Goal: Navigation & Orientation: Find specific page/section

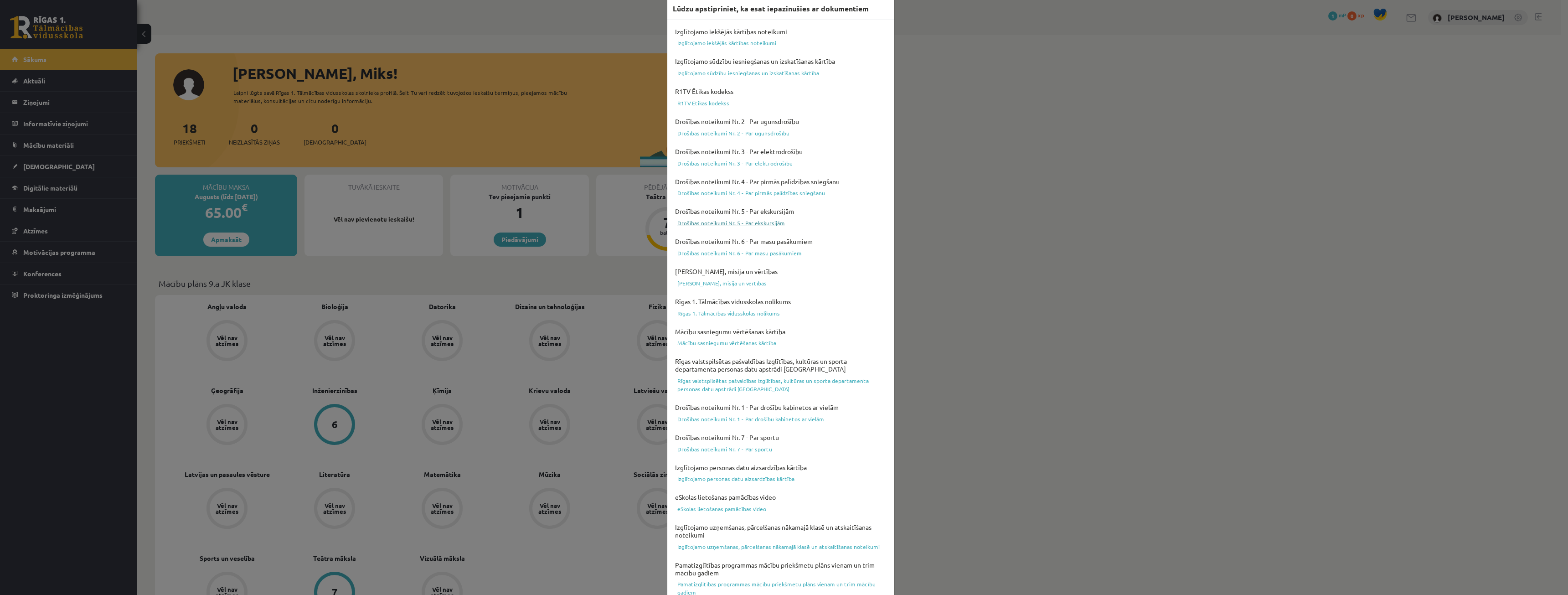
scroll to position [62, 0]
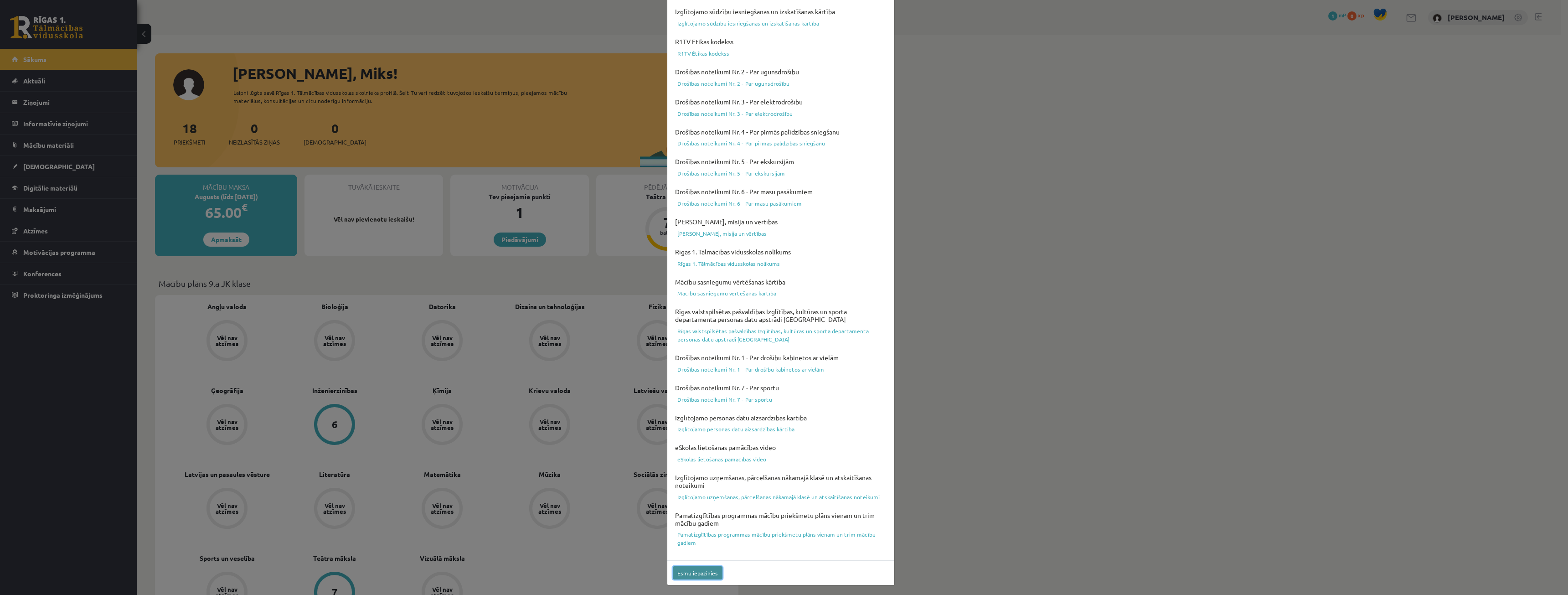
click at [708, 573] on button "Esmu iepazinies" at bounding box center [698, 572] width 50 height 13
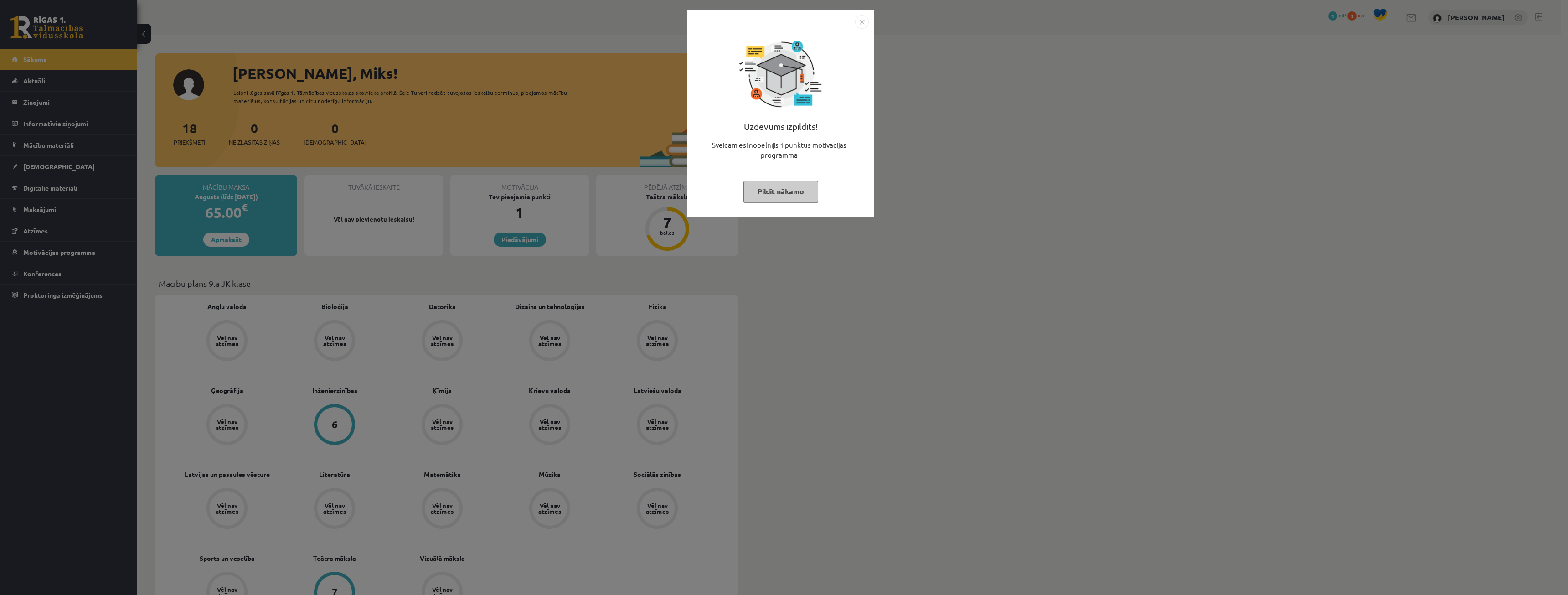
click at [867, 19] on img "Close" at bounding box center [862, 21] width 14 height 14
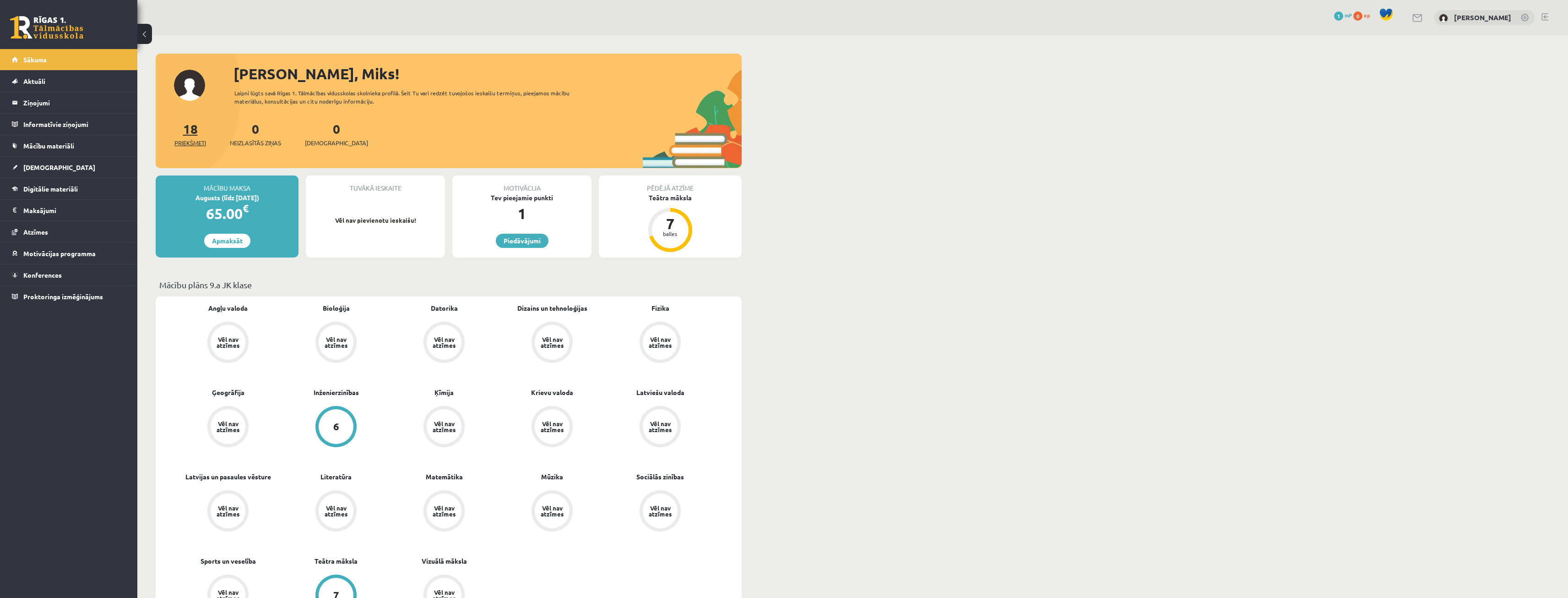
click at [185, 130] on link "18 Priekšmeti" at bounding box center [190, 134] width 31 height 27
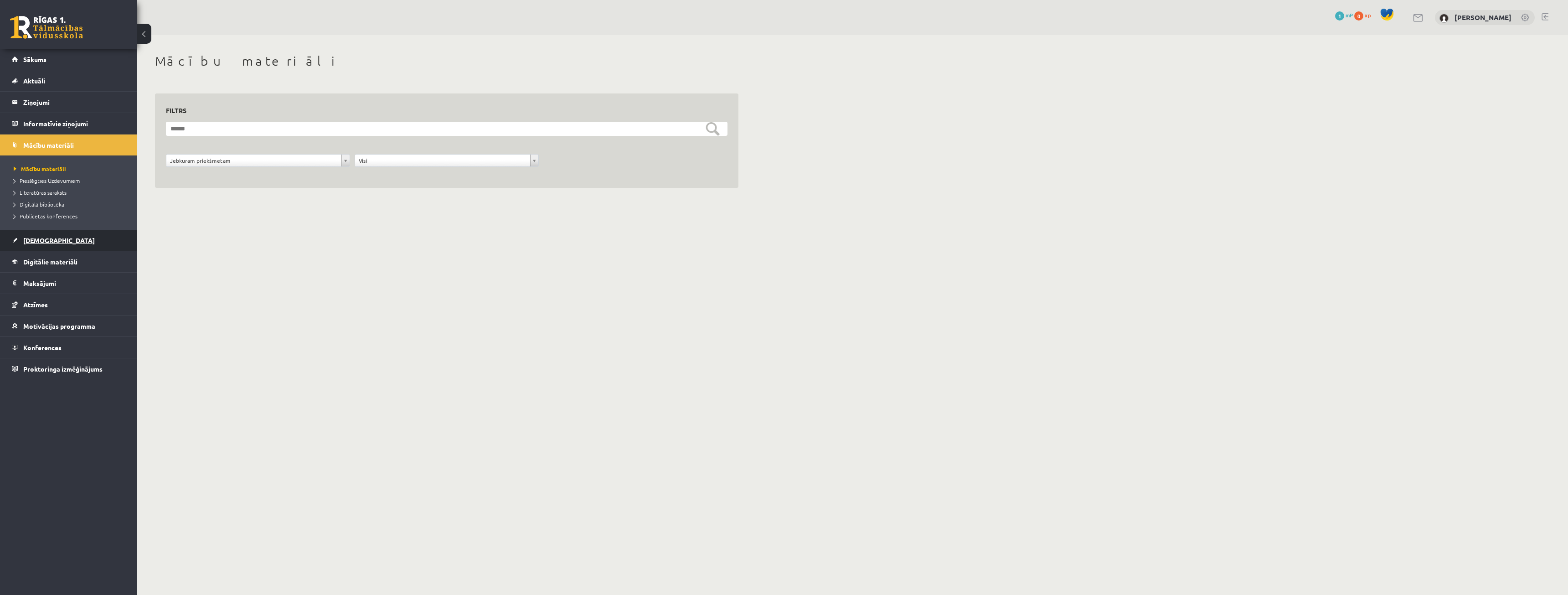
click at [50, 235] on link "[DEMOGRAPHIC_DATA]" at bounding box center [69, 240] width 114 height 21
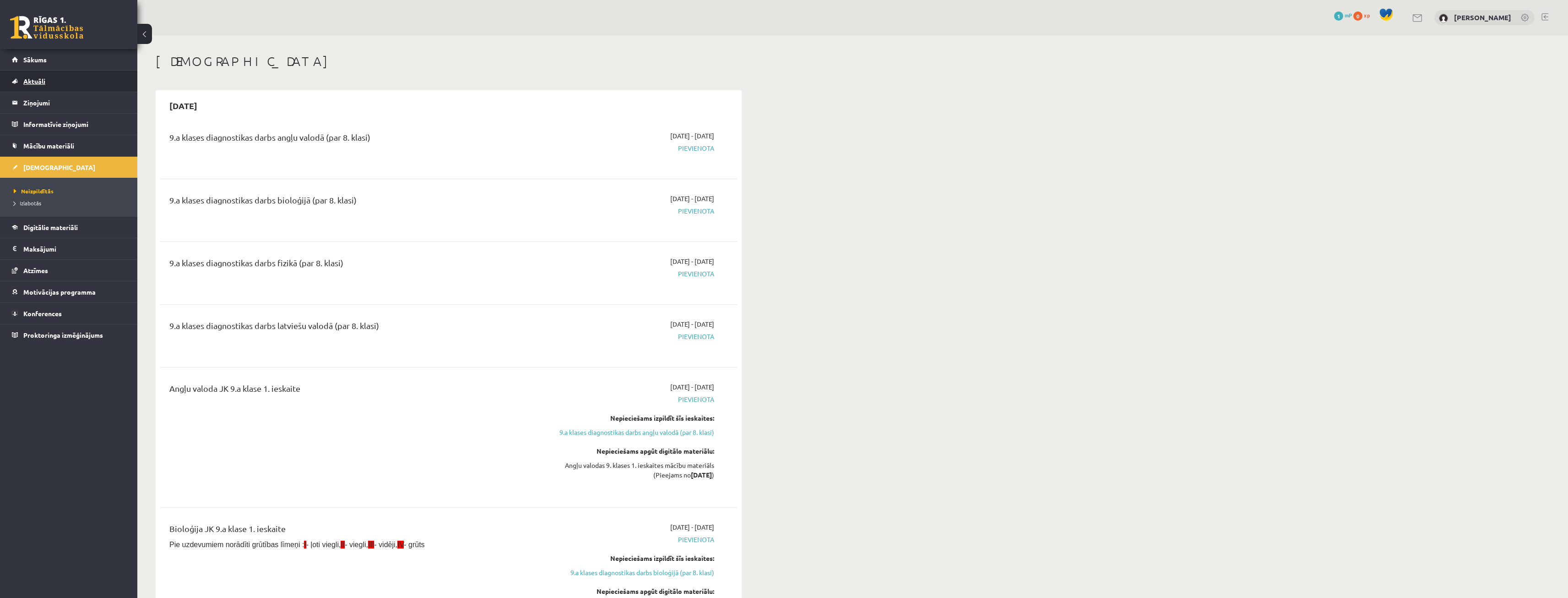
click at [83, 78] on link "Aktuāli" at bounding box center [69, 80] width 114 height 21
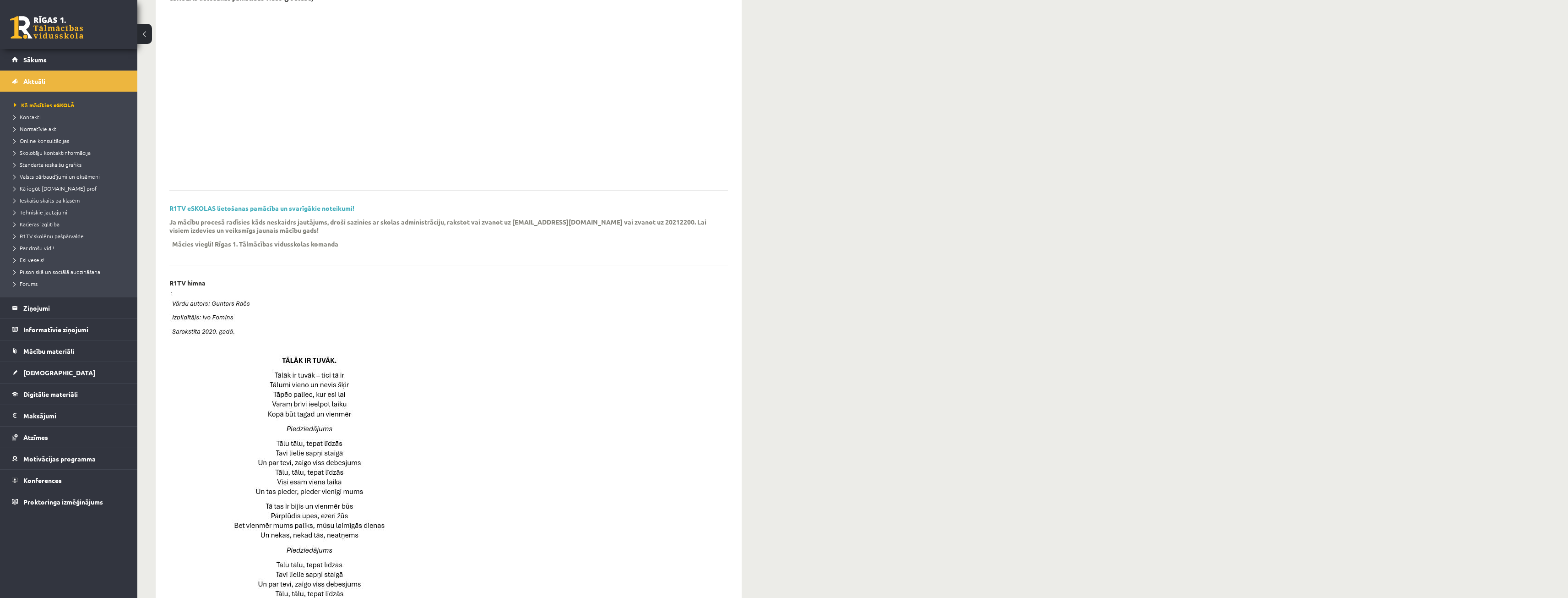
scroll to position [184, 0]
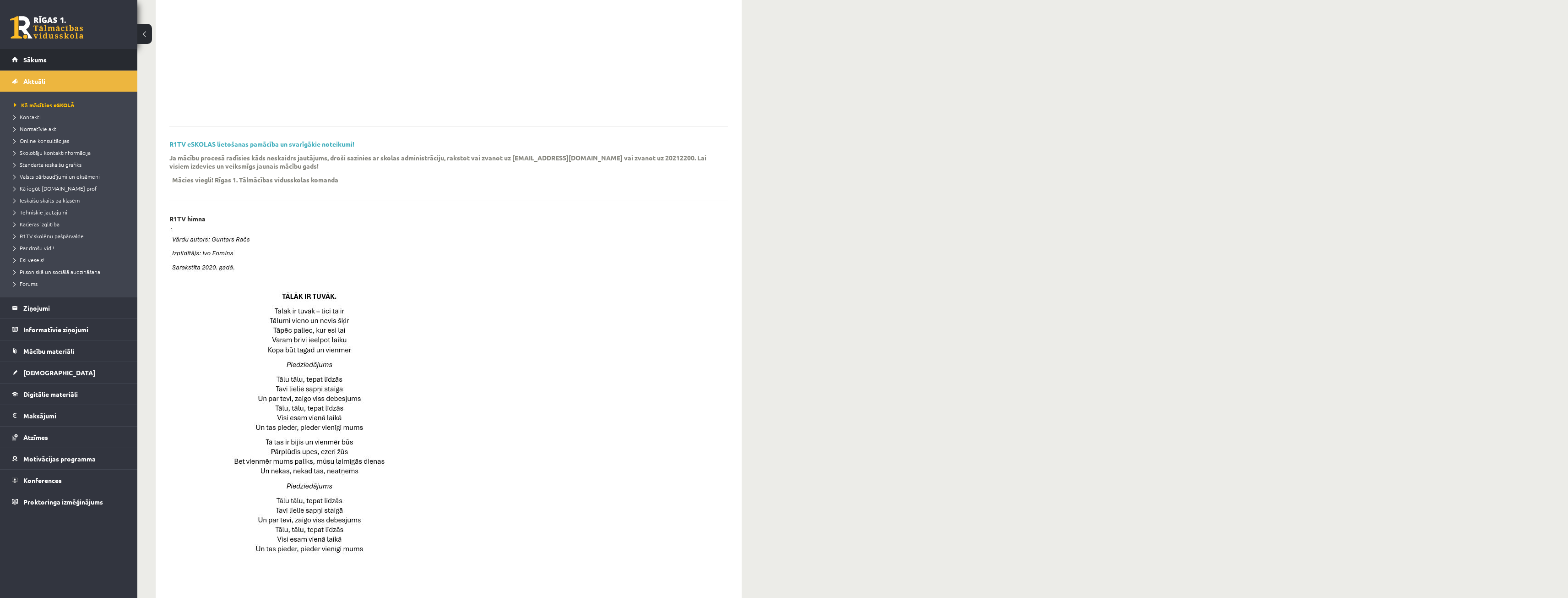
click at [62, 62] on link "Sākums" at bounding box center [69, 59] width 114 height 21
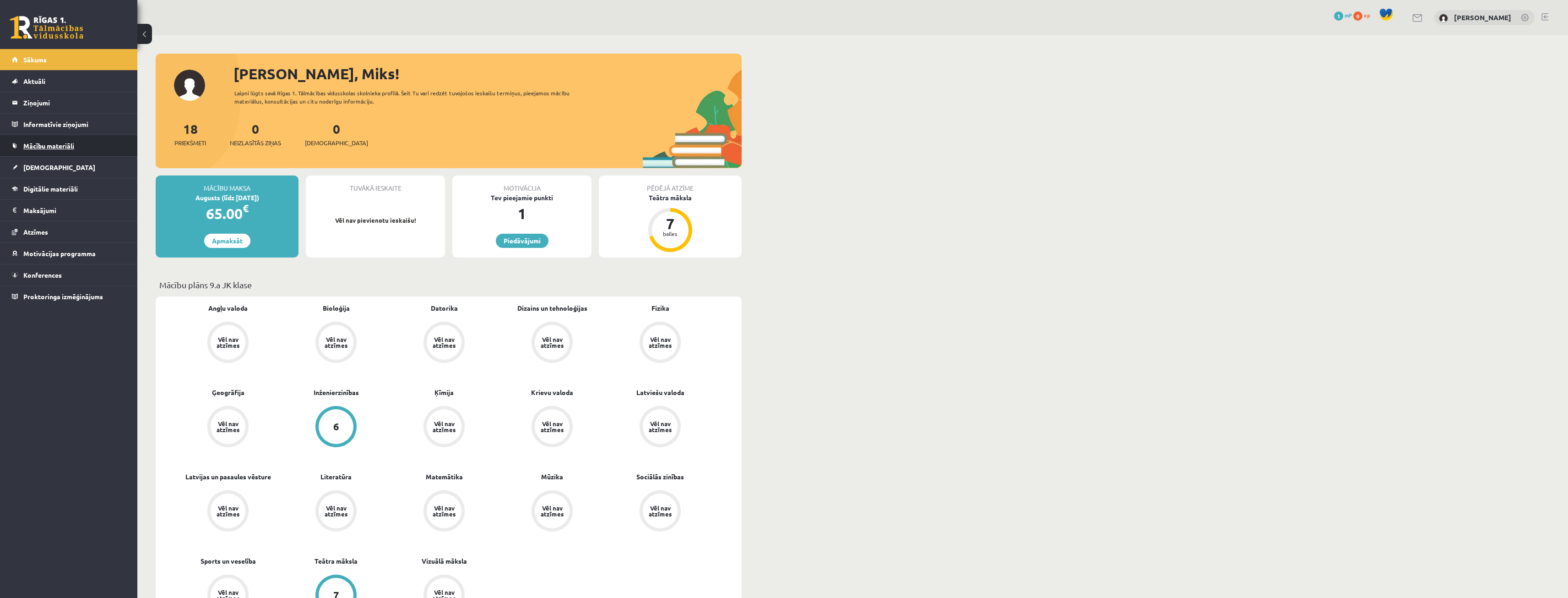
click at [68, 142] on span "Mācību materiāli" at bounding box center [48, 145] width 51 height 8
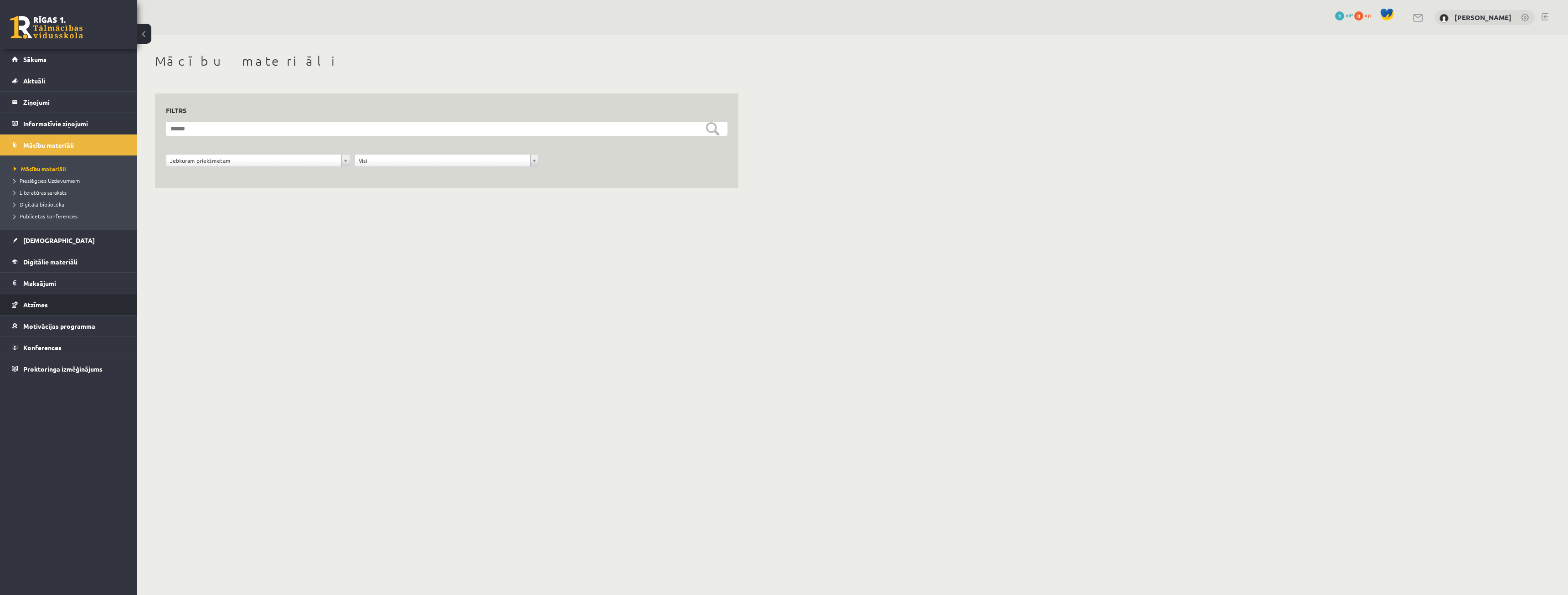
click at [61, 297] on link "Atzīmes" at bounding box center [69, 304] width 114 height 21
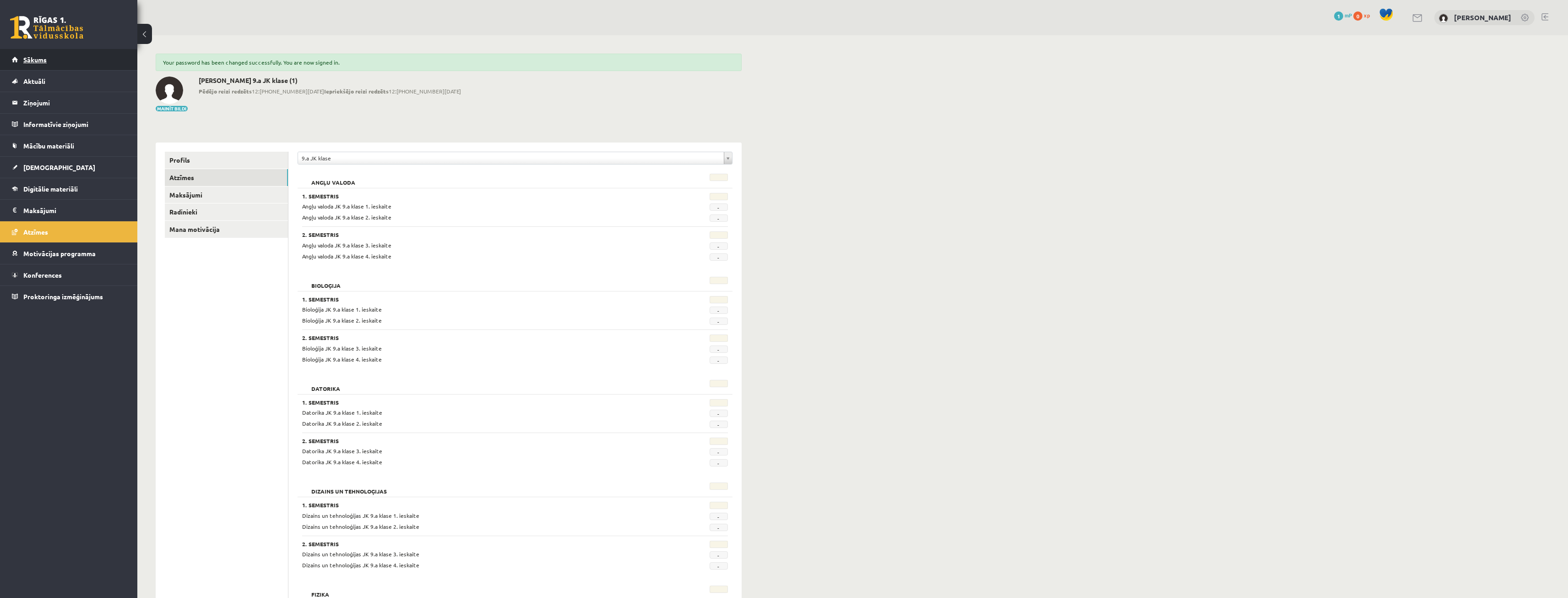
click at [86, 61] on link "Sākums" at bounding box center [69, 59] width 114 height 21
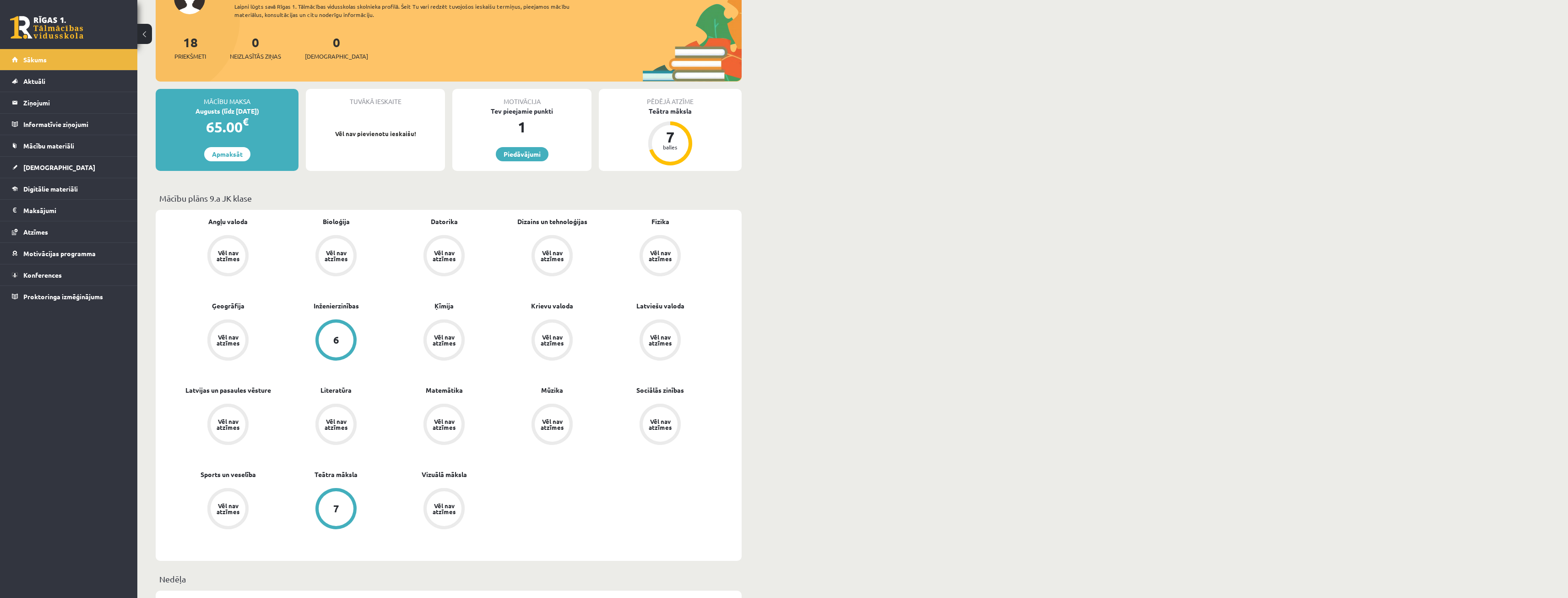
scroll to position [91, 0]
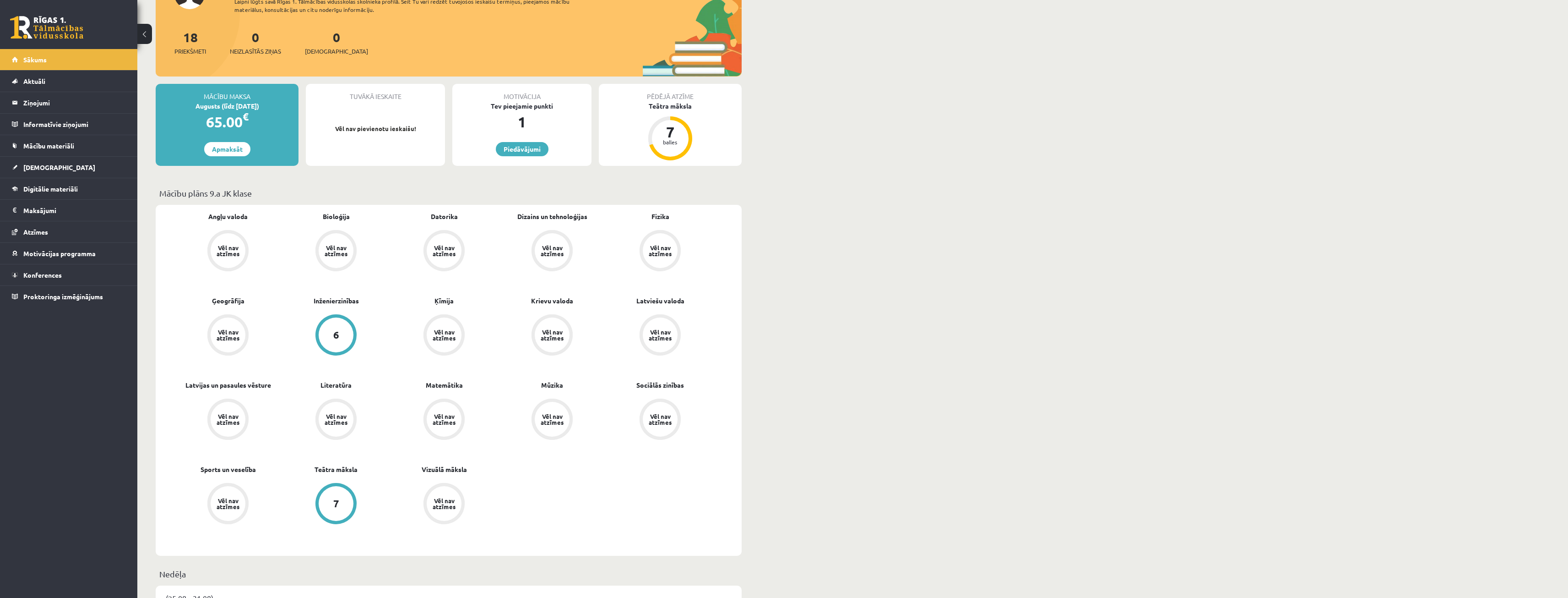
click at [340, 338] on div "6" at bounding box center [336, 335] width 35 height 35
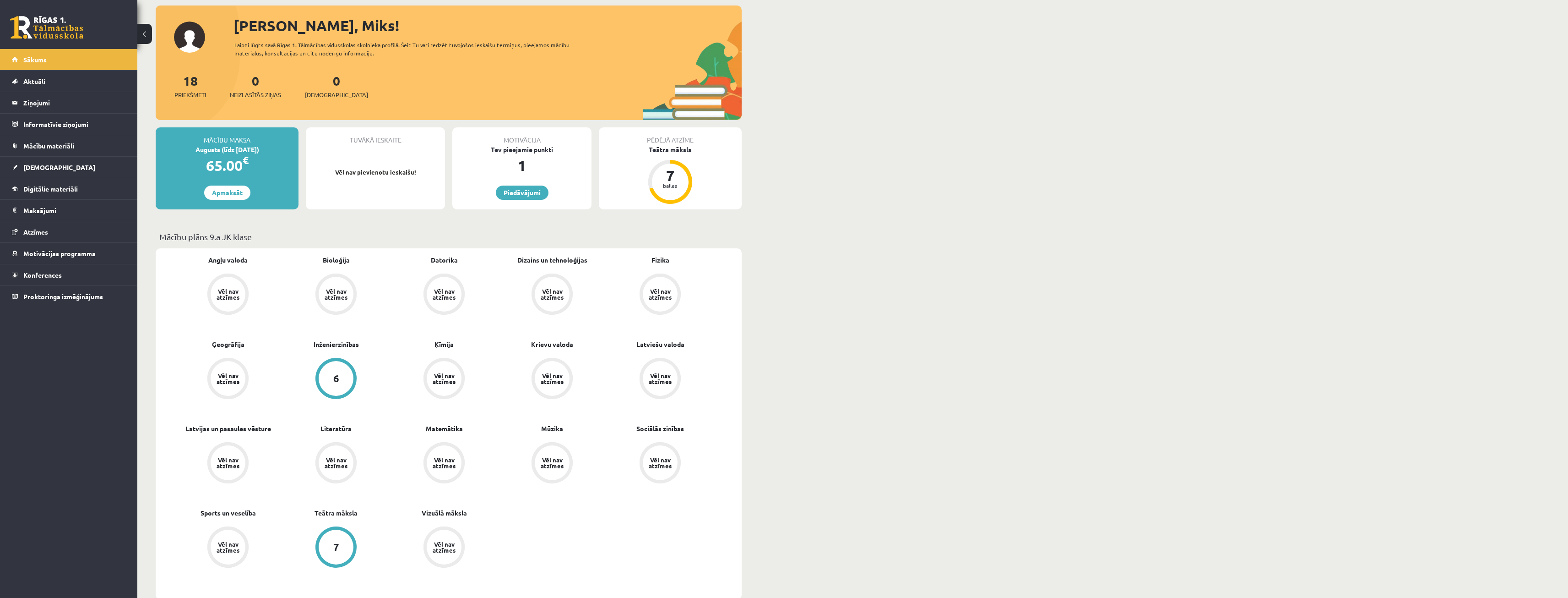
scroll to position [46, 0]
